Goal: Task Accomplishment & Management: Manage account settings

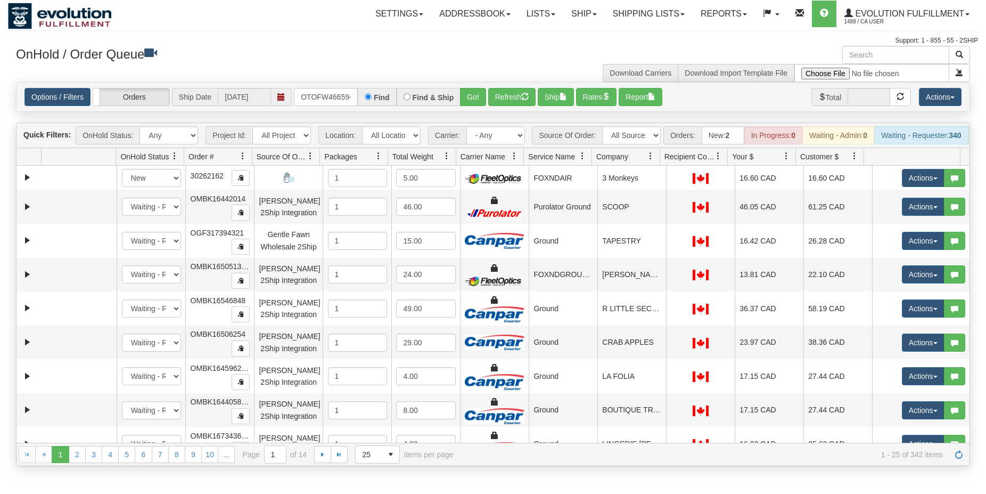
type input "OTOFW46659-1"
click at [475, 97] on button "Go!" at bounding box center [473, 97] width 26 height 18
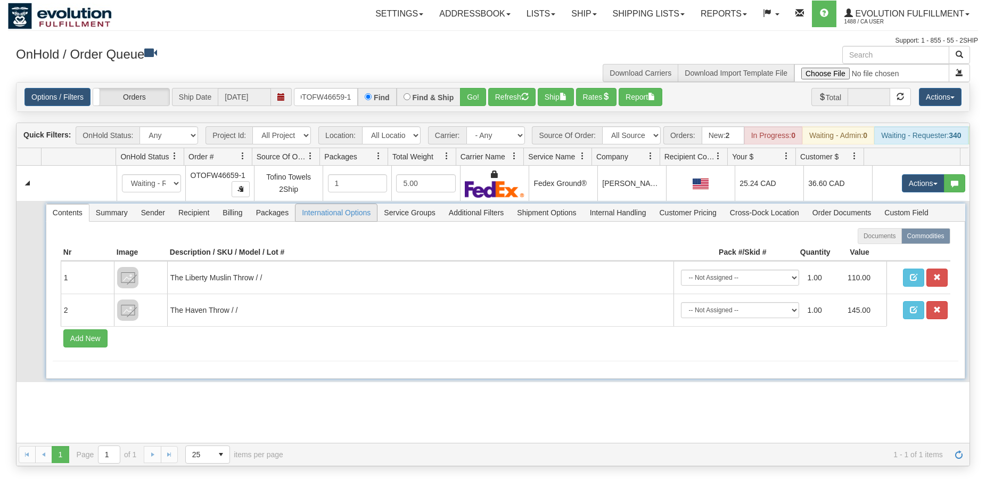
click at [348, 220] on span "International Options" at bounding box center [336, 212] width 81 height 17
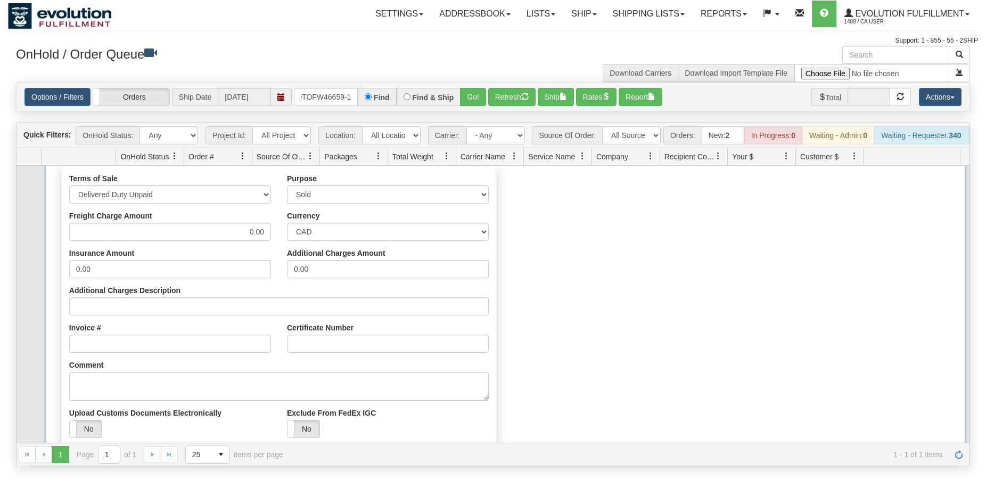
scroll to position [153, 0]
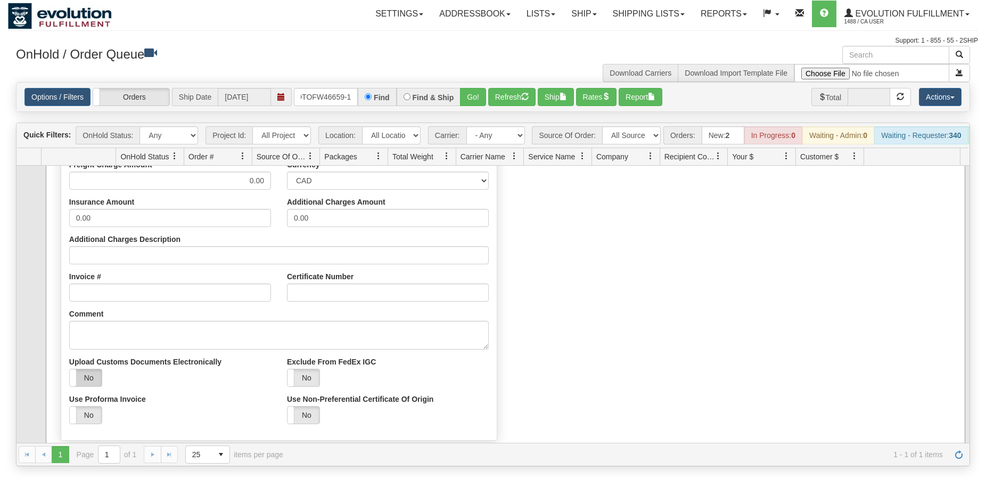
click at [89, 386] on label "No" at bounding box center [86, 377] width 32 height 17
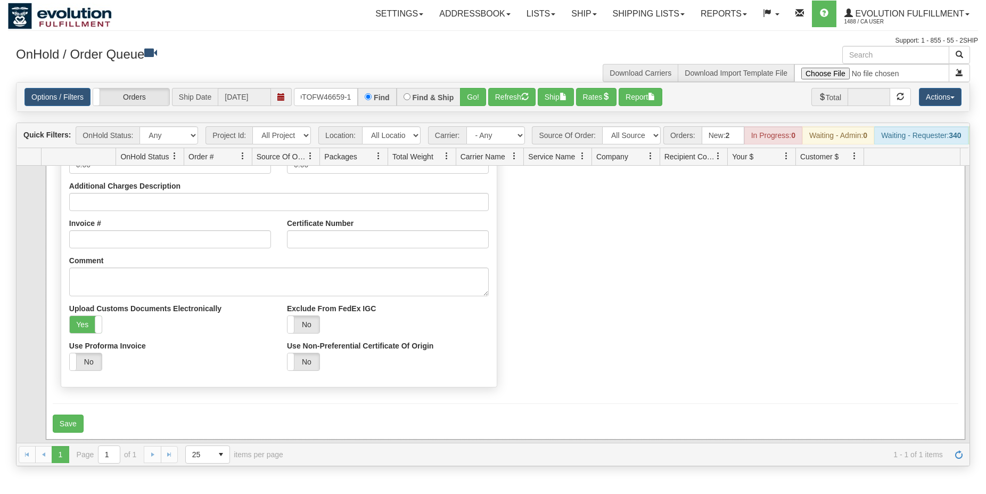
scroll to position [211, 0]
click at [66, 432] on button "Save" at bounding box center [68, 423] width 31 height 18
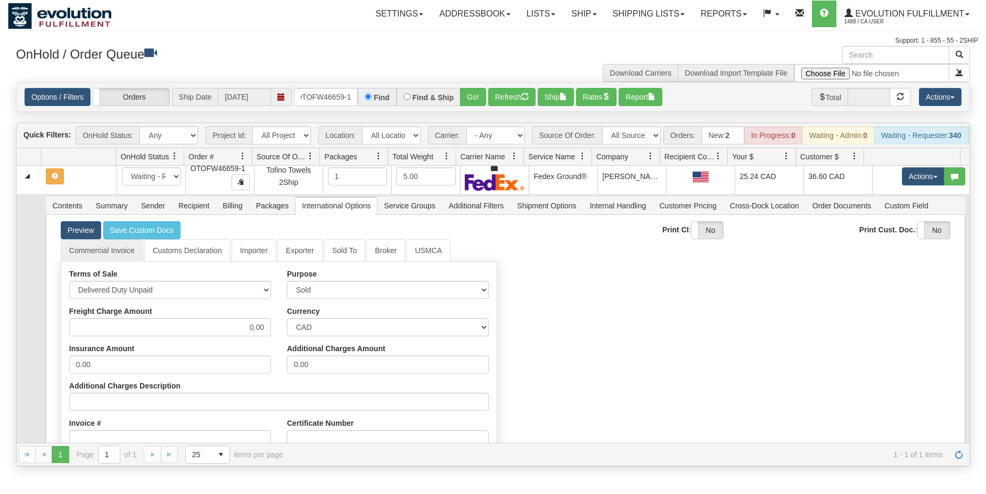
scroll to position [0, 0]
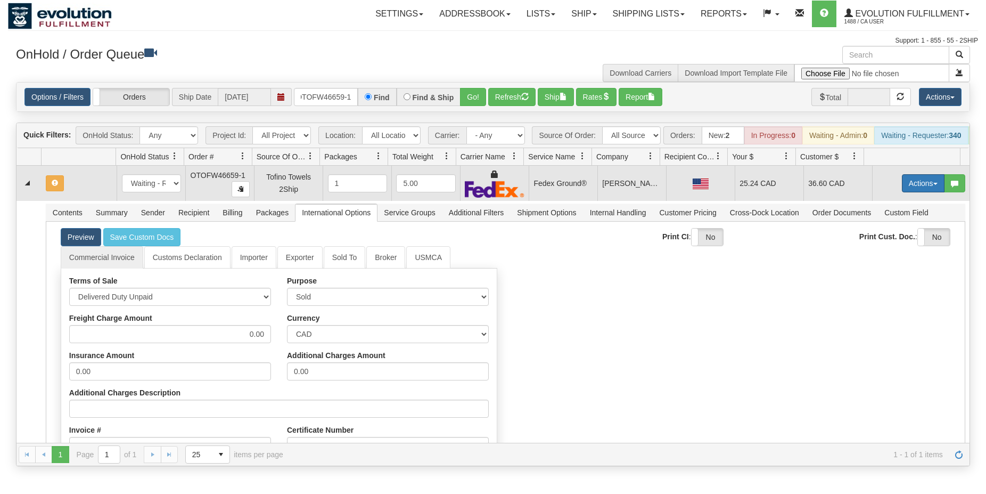
click at [910, 187] on button "Actions" at bounding box center [923, 183] width 43 height 18
click at [878, 249] on span "Ship" at bounding box center [881, 245] width 22 height 9
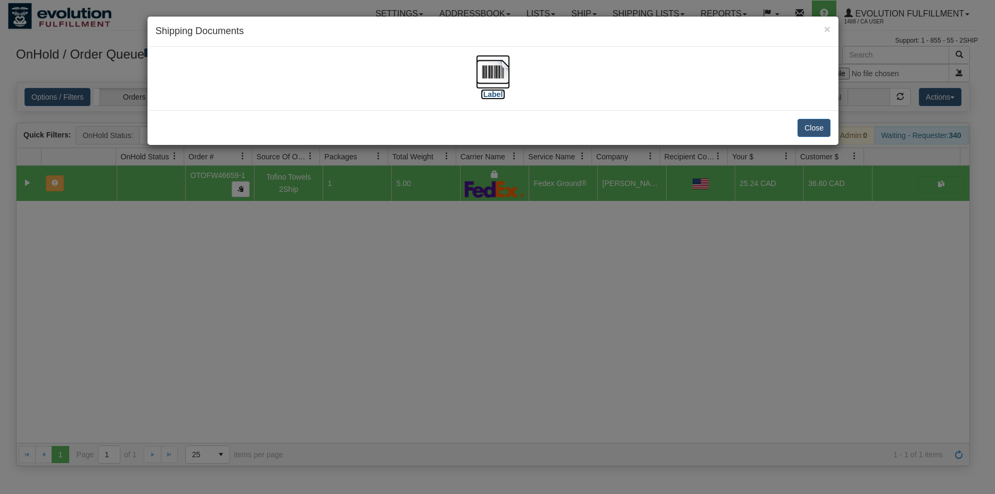
click at [499, 76] on img at bounding box center [493, 72] width 34 height 34
click at [374, 354] on div "× Shipping Documents [Label] Close" at bounding box center [497, 247] width 995 height 494
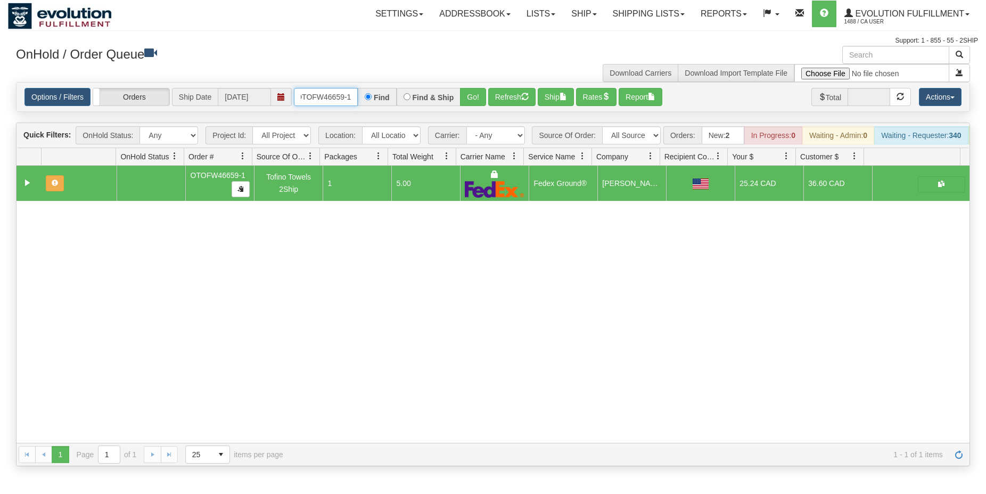
drag, startPoint x: 353, startPoint y: 97, endPoint x: 286, endPoint y: 87, distance: 67.2
click at [286, 87] on div "Options / Filters Group Shipments Orders Ship Date [DATE] OTOFW46659-1 Find Fin…" at bounding box center [493, 97] width 953 height 29
type input "OTOFW46683-1"
click at [513, 104] on button "Refresh" at bounding box center [511, 97] width 47 height 18
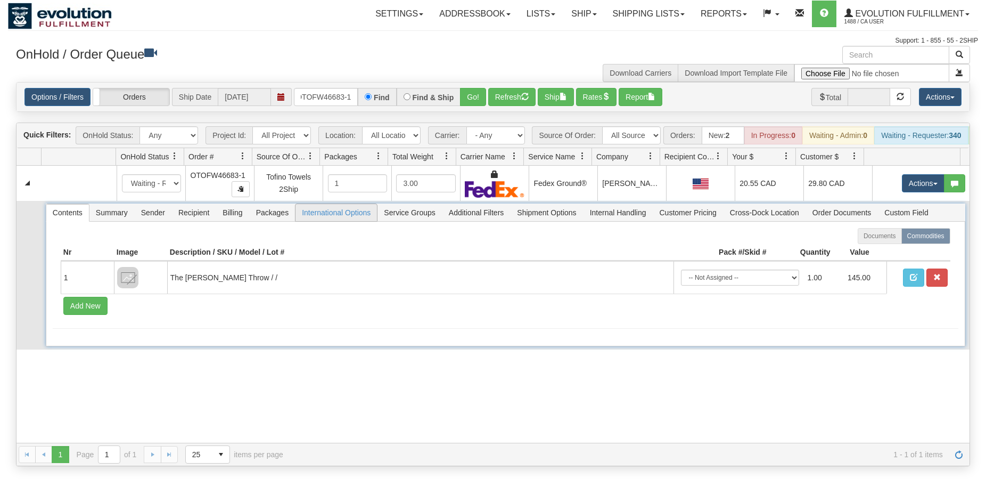
click at [351, 221] on span "International Options" at bounding box center [336, 212] width 81 height 17
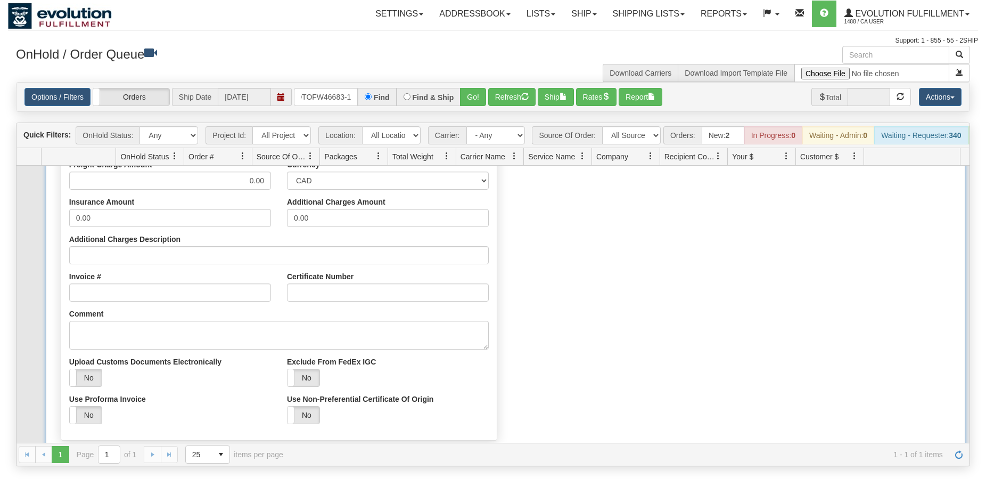
scroll to position [193, 0]
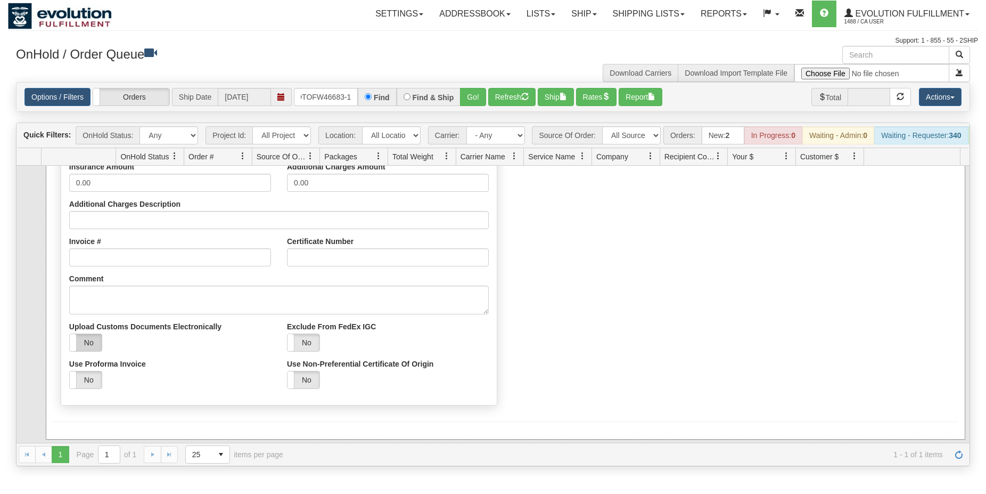
click at [95, 349] on label "No" at bounding box center [86, 342] width 32 height 17
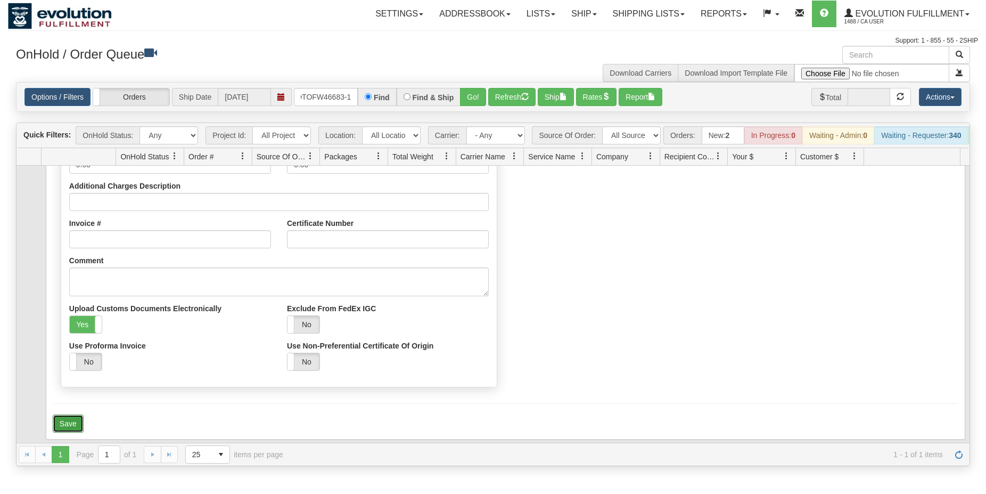
click at [69, 429] on button "Save" at bounding box center [68, 423] width 31 height 18
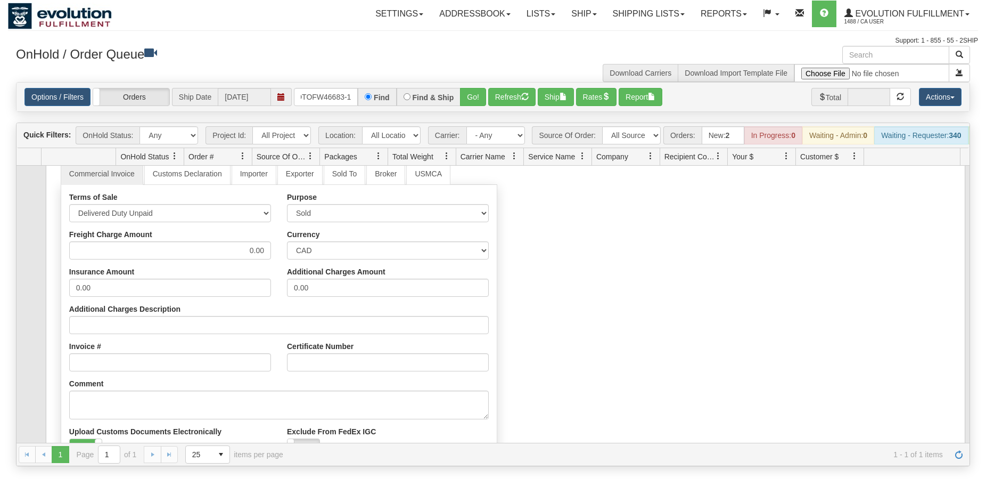
scroll to position [0, 0]
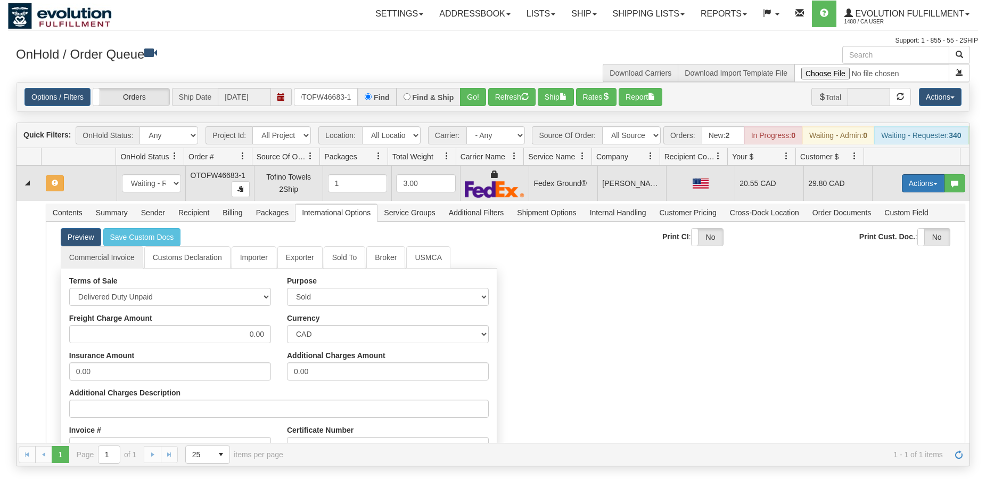
click at [908, 192] on button "Actions" at bounding box center [923, 183] width 43 height 18
click at [881, 252] on link "Ship" at bounding box center [901, 245] width 85 height 14
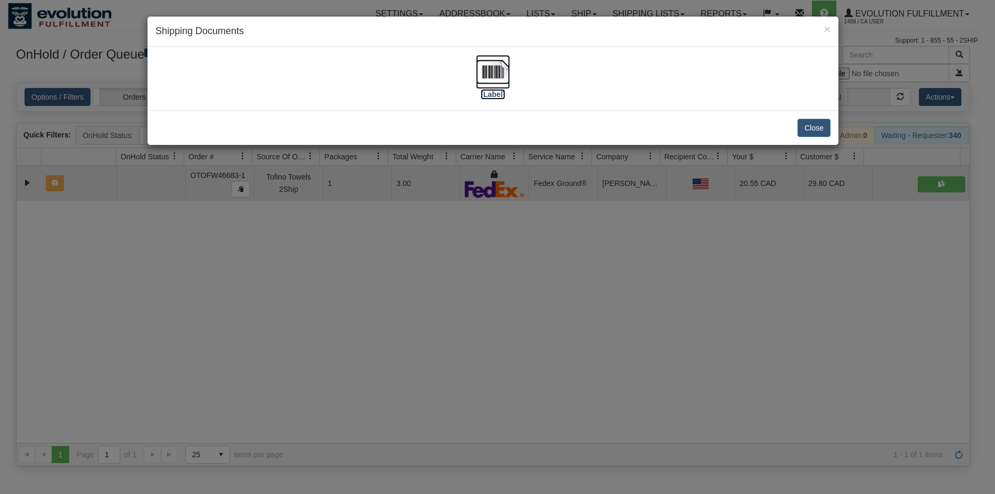
click at [503, 77] on img at bounding box center [493, 72] width 34 height 34
click at [570, 239] on div "× Shipping Documents [Label] Close" at bounding box center [497, 247] width 995 height 494
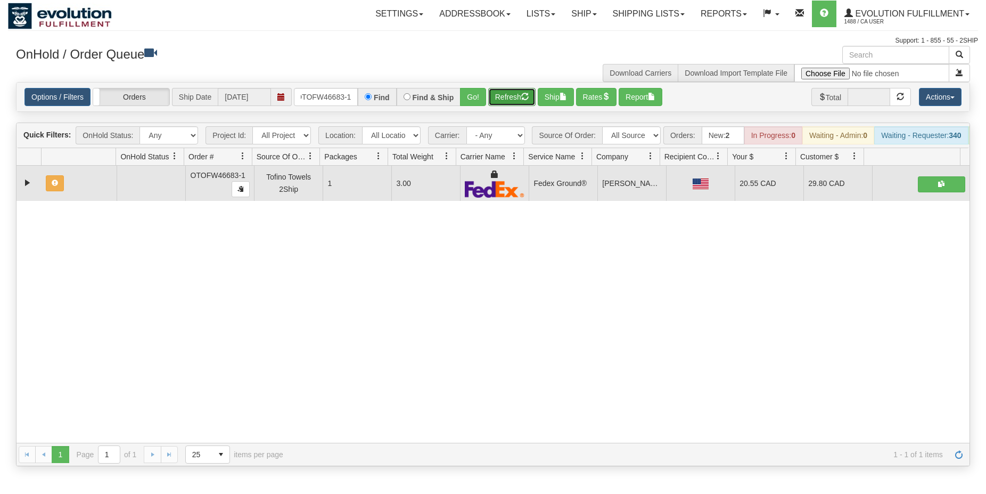
click at [508, 97] on button "Refresh" at bounding box center [511, 97] width 47 height 18
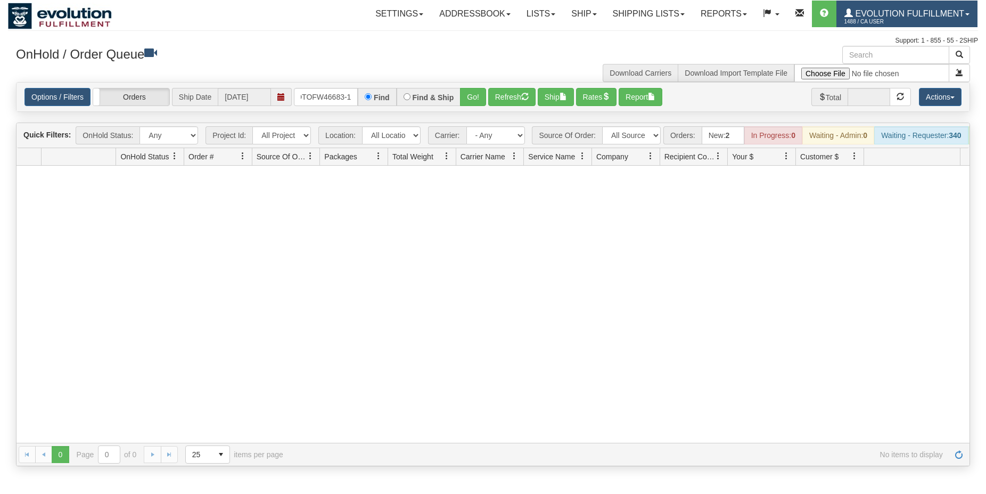
click at [945, 15] on span "Evolution Fulfillment" at bounding box center [908, 13] width 111 height 9
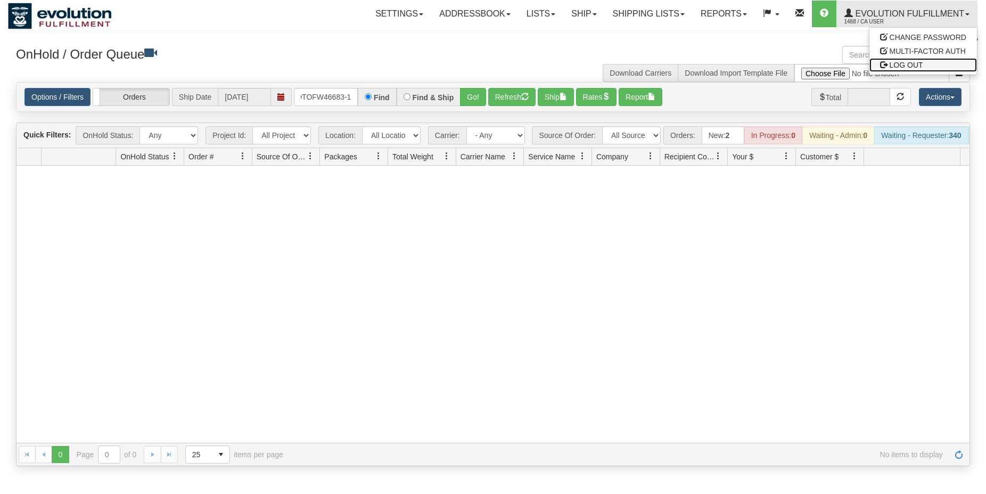
click at [899, 65] on span "LOG OUT" at bounding box center [907, 65] width 34 height 9
